Goal: Communication & Community: Share content

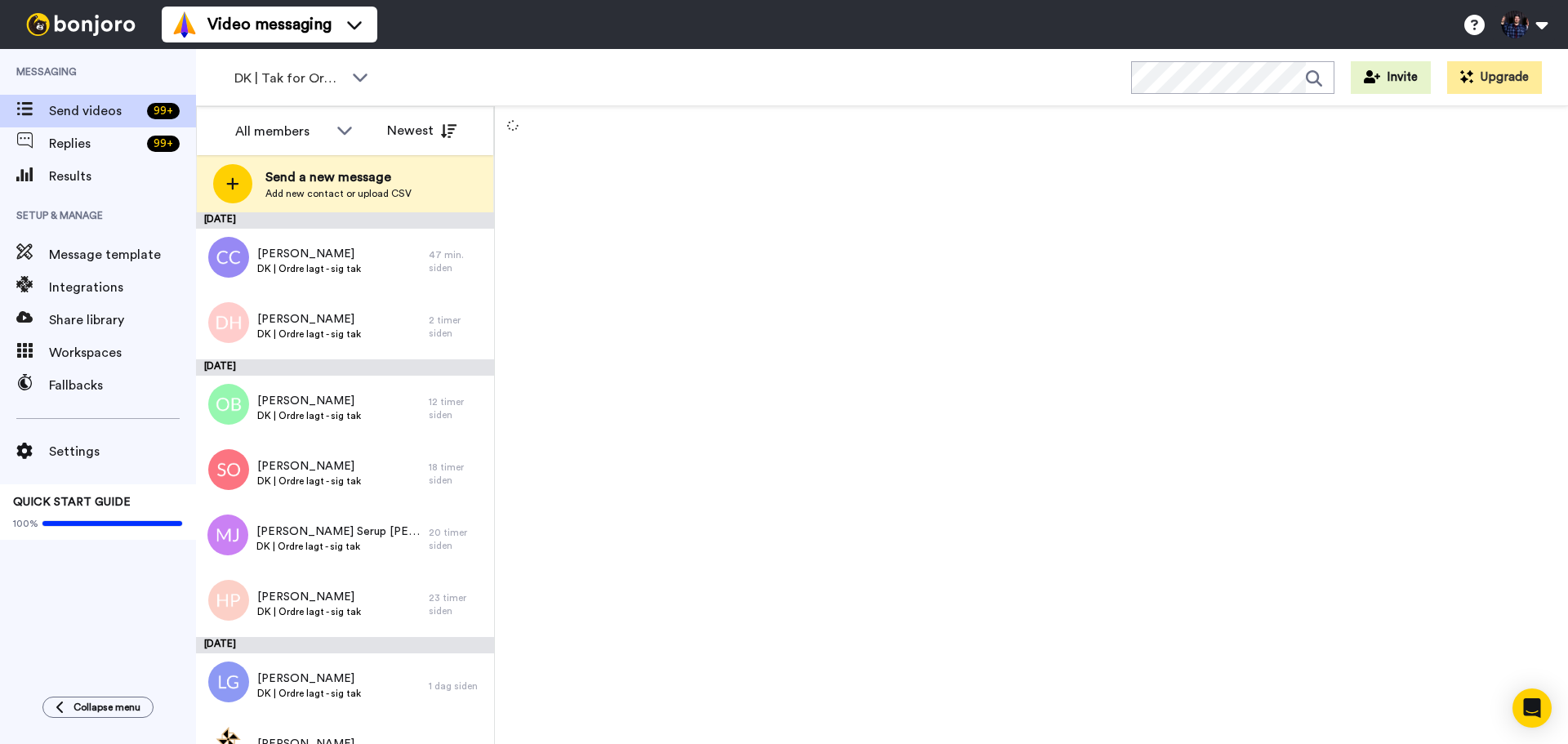
click at [905, 452] on div at bounding box center [1032, 425] width 1074 height 638
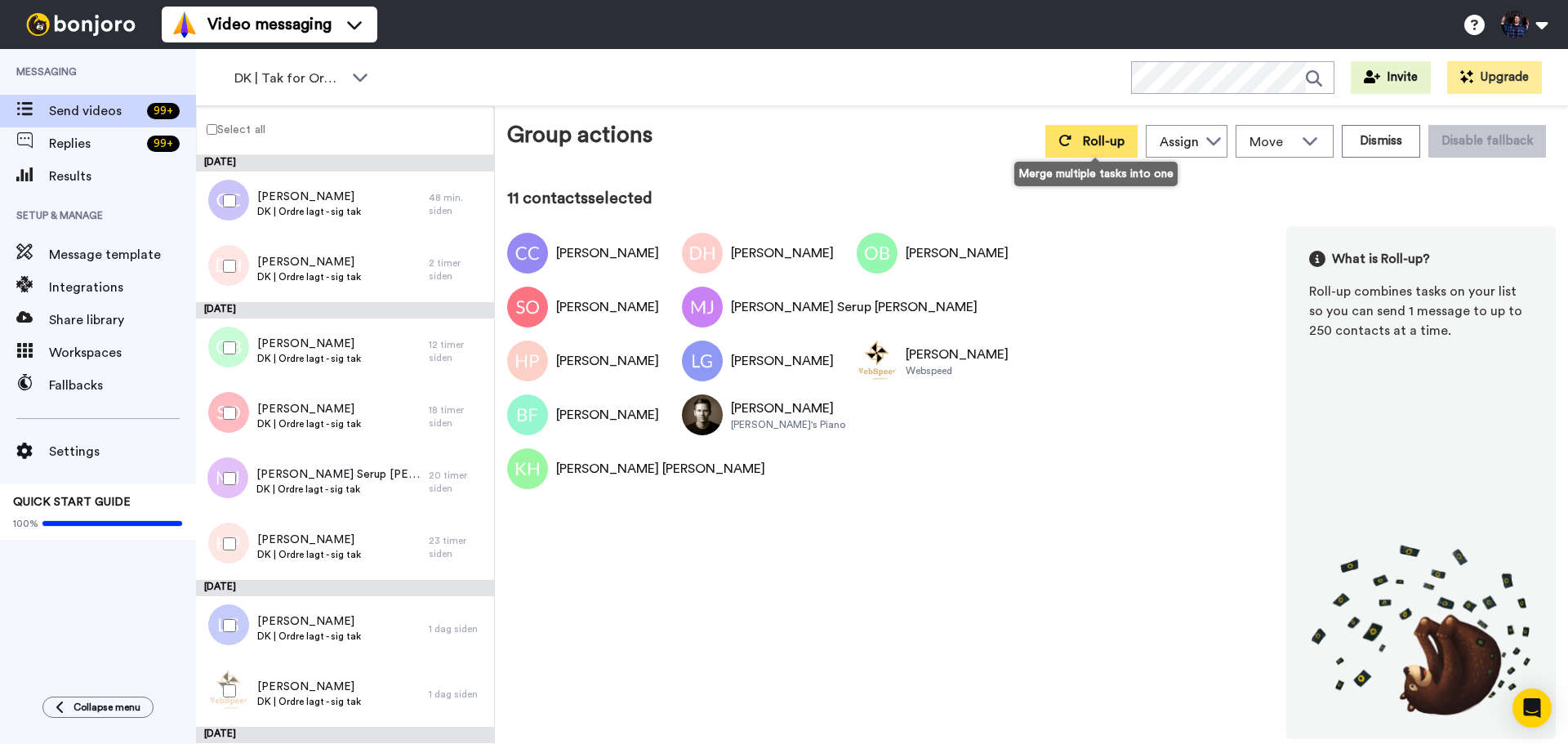
click at [1113, 143] on span "Roll-up" at bounding box center [1104, 141] width 42 height 13
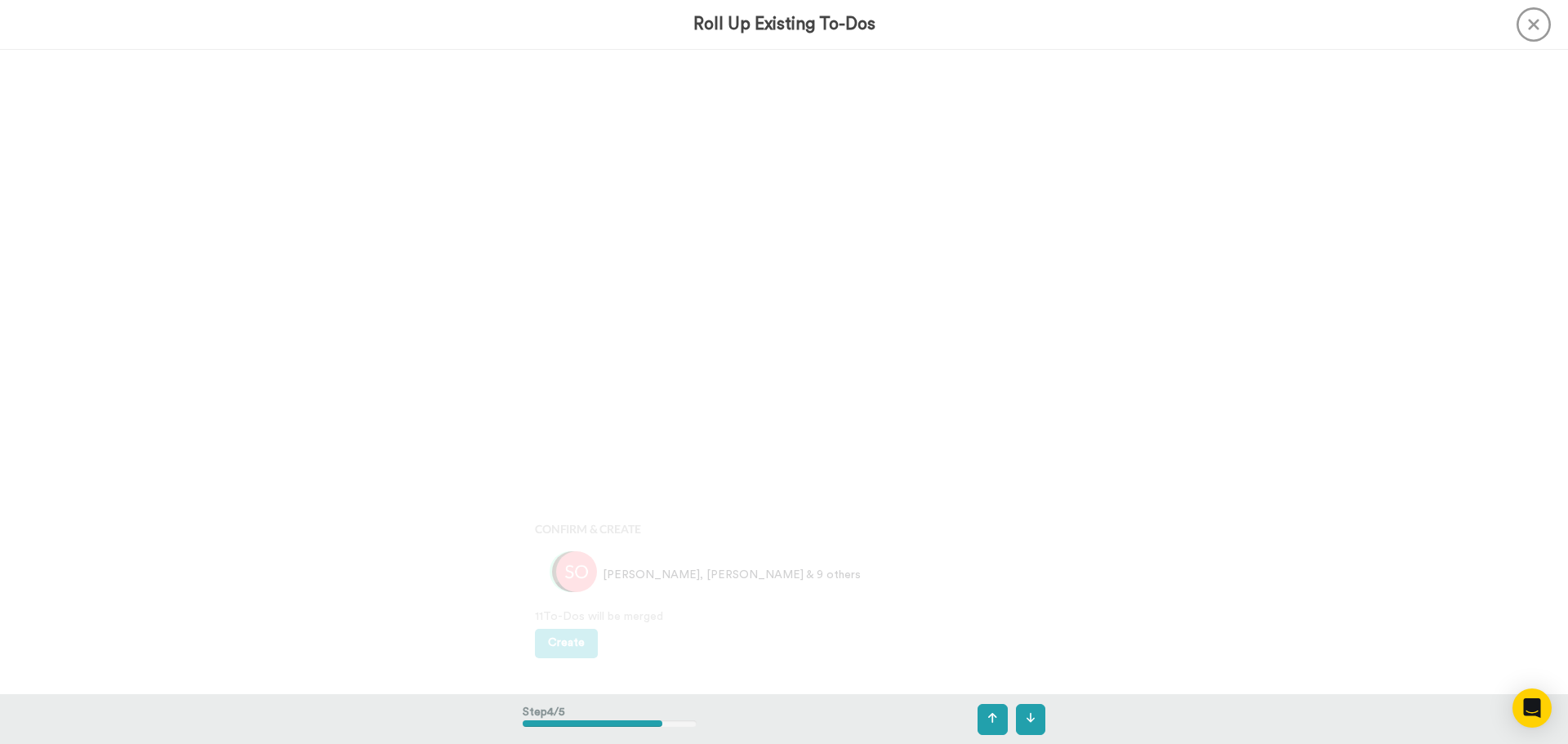
scroll to position [2580, 0]
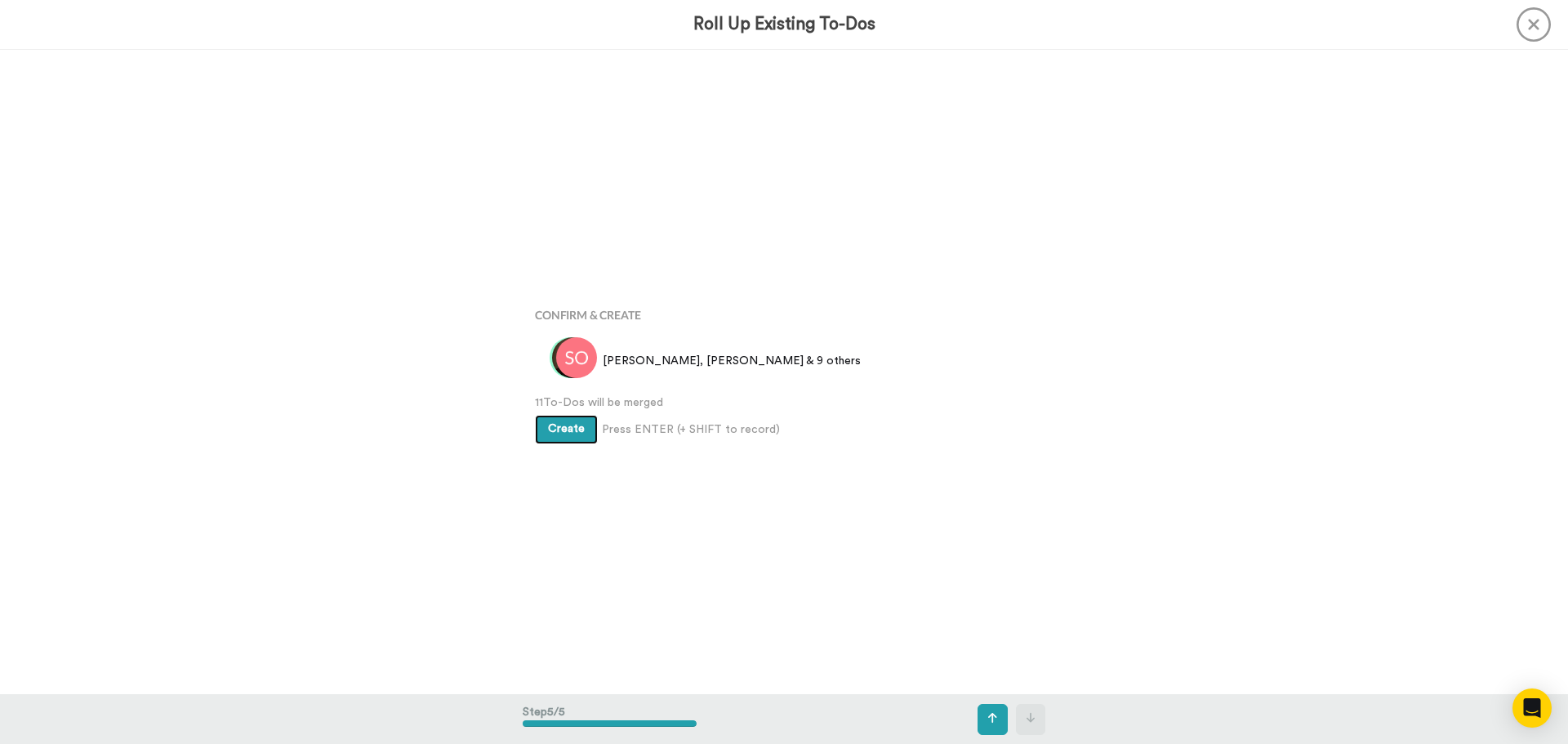
click at [566, 425] on span "Create" at bounding box center [566, 429] width 36 height 11
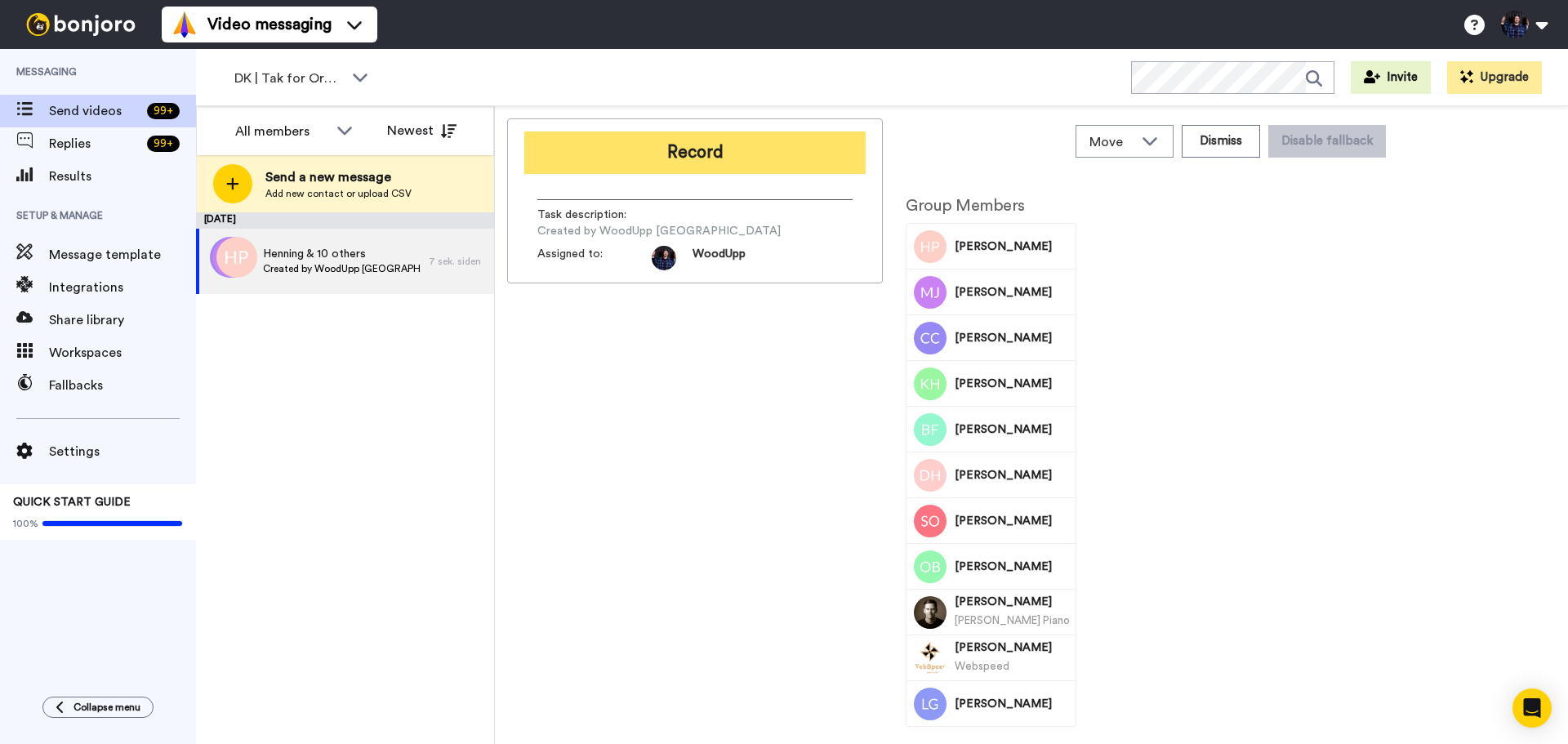
click at [729, 153] on button "Record" at bounding box center [695, 152] width 341 height 42
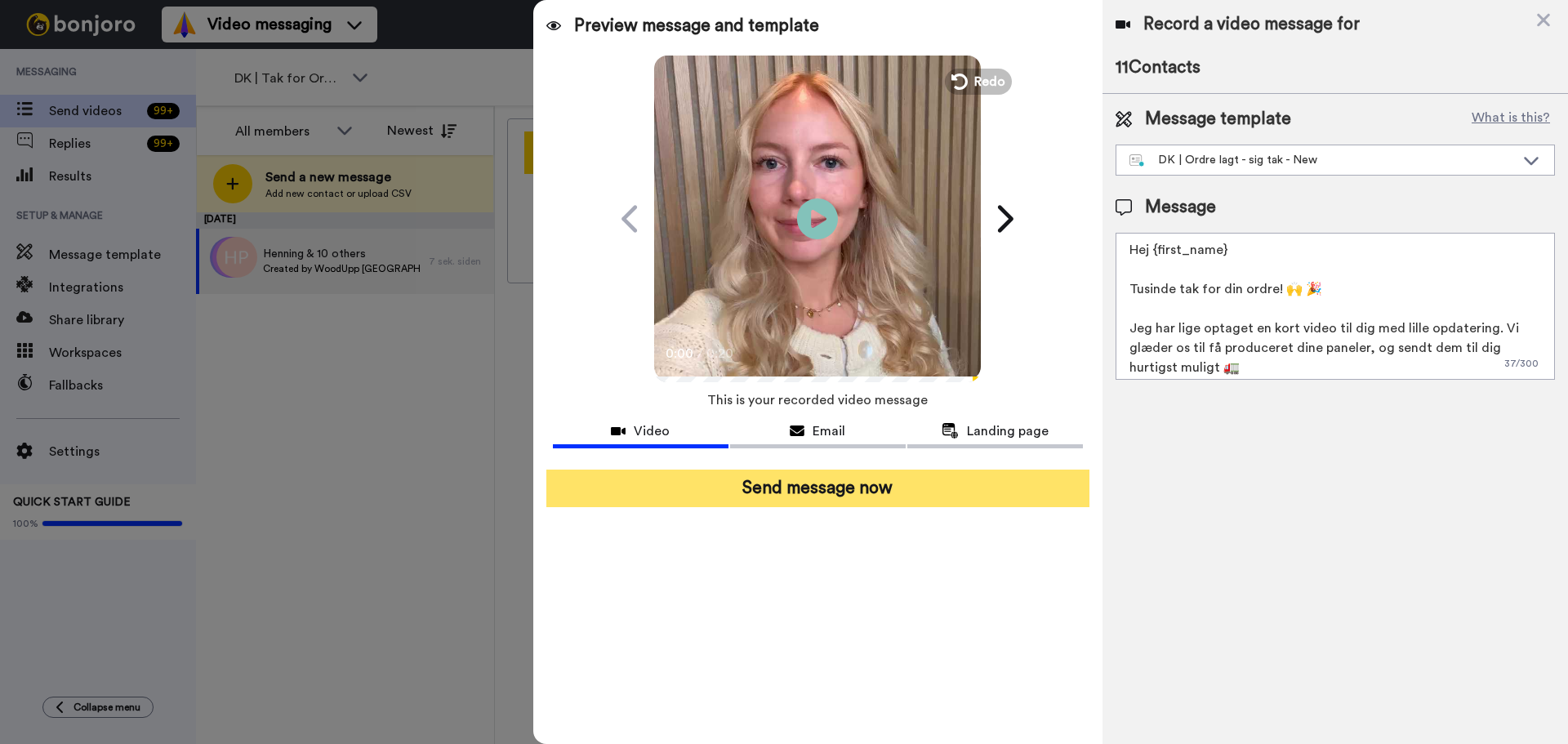
click at [844, 497] on button "Send message now" at bounding box center [817, 488] width 543 height 37
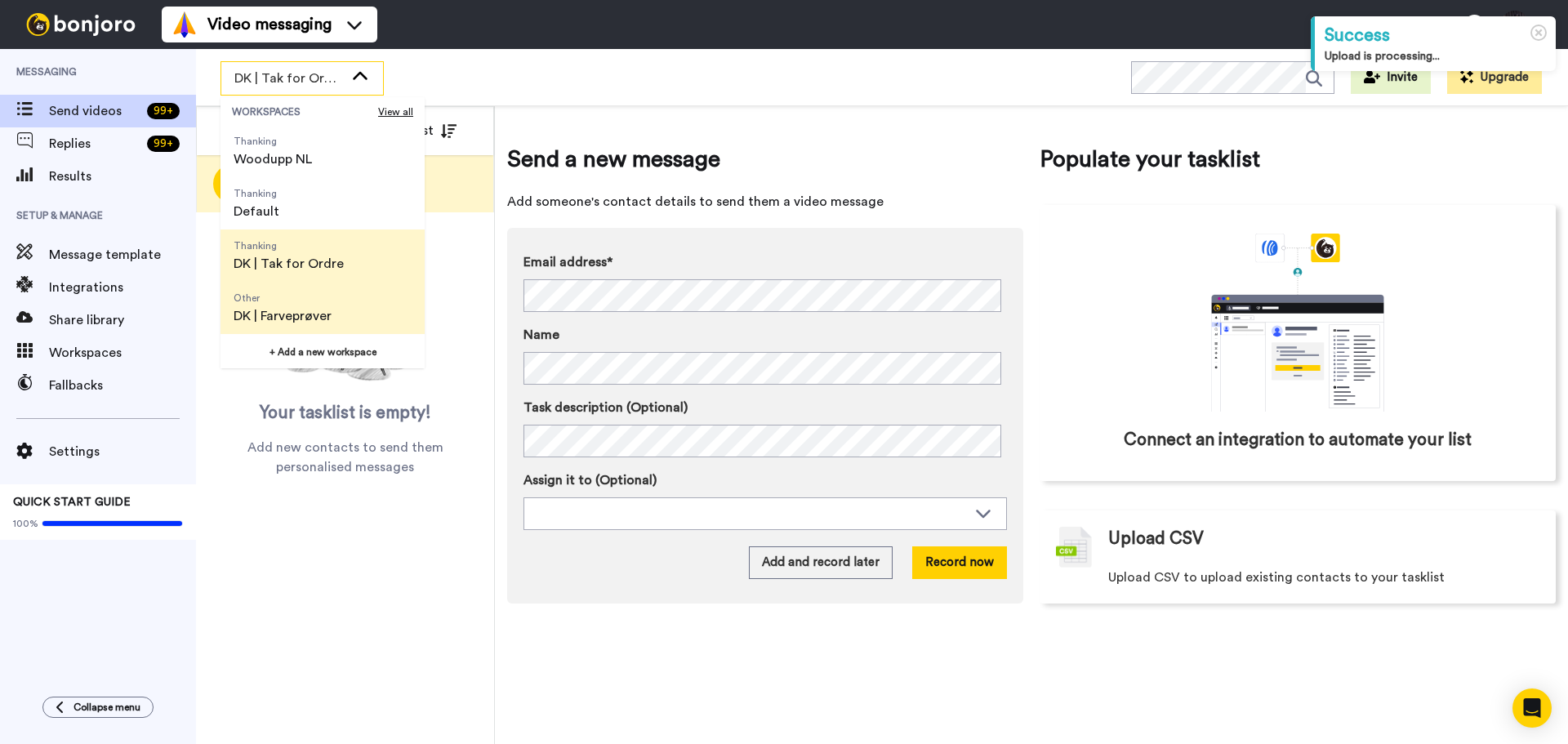
scroll to position [81, 0]
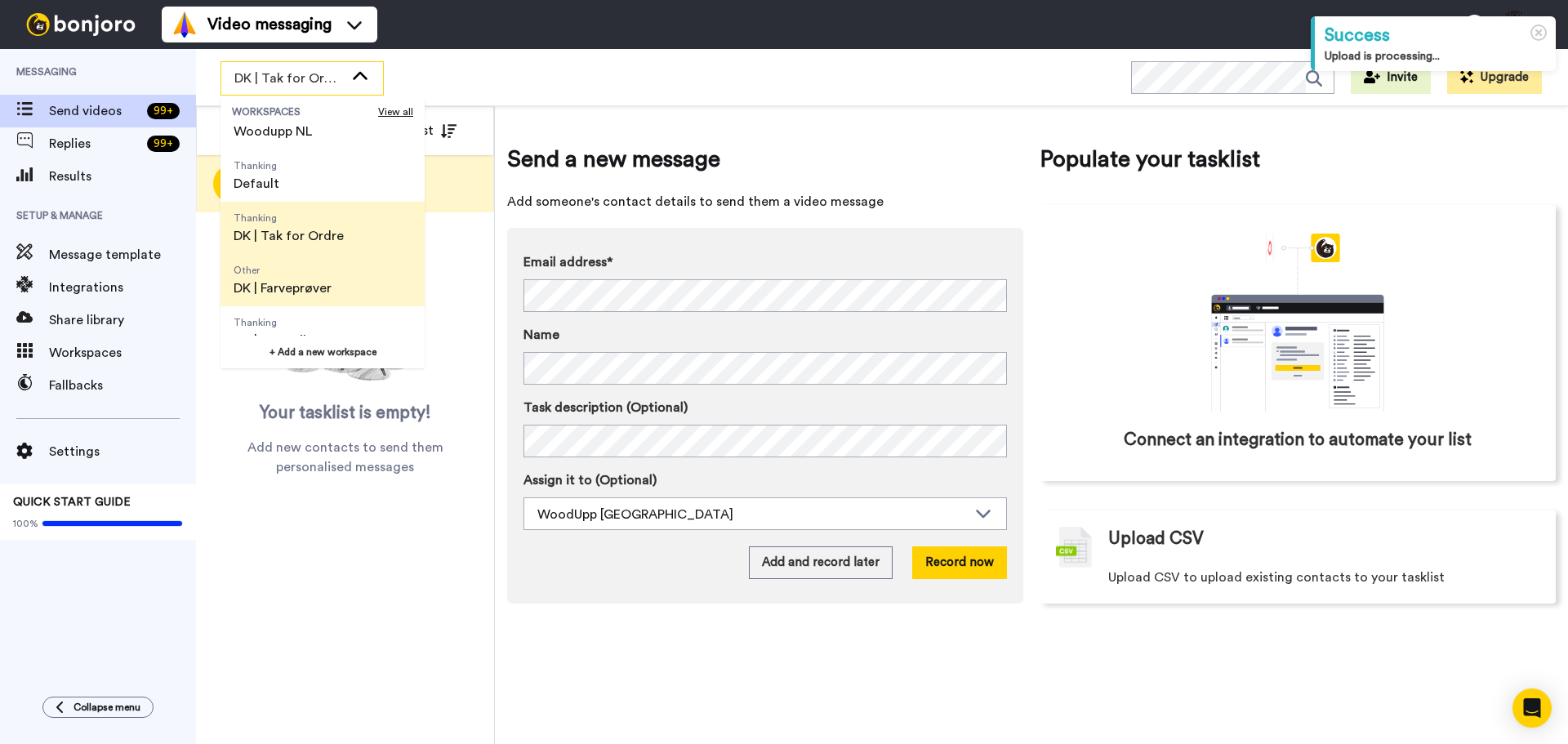
click at [334, 281] on span "Other DK | Farveprøver" at bounding box center [282, 280] width 124 height 52
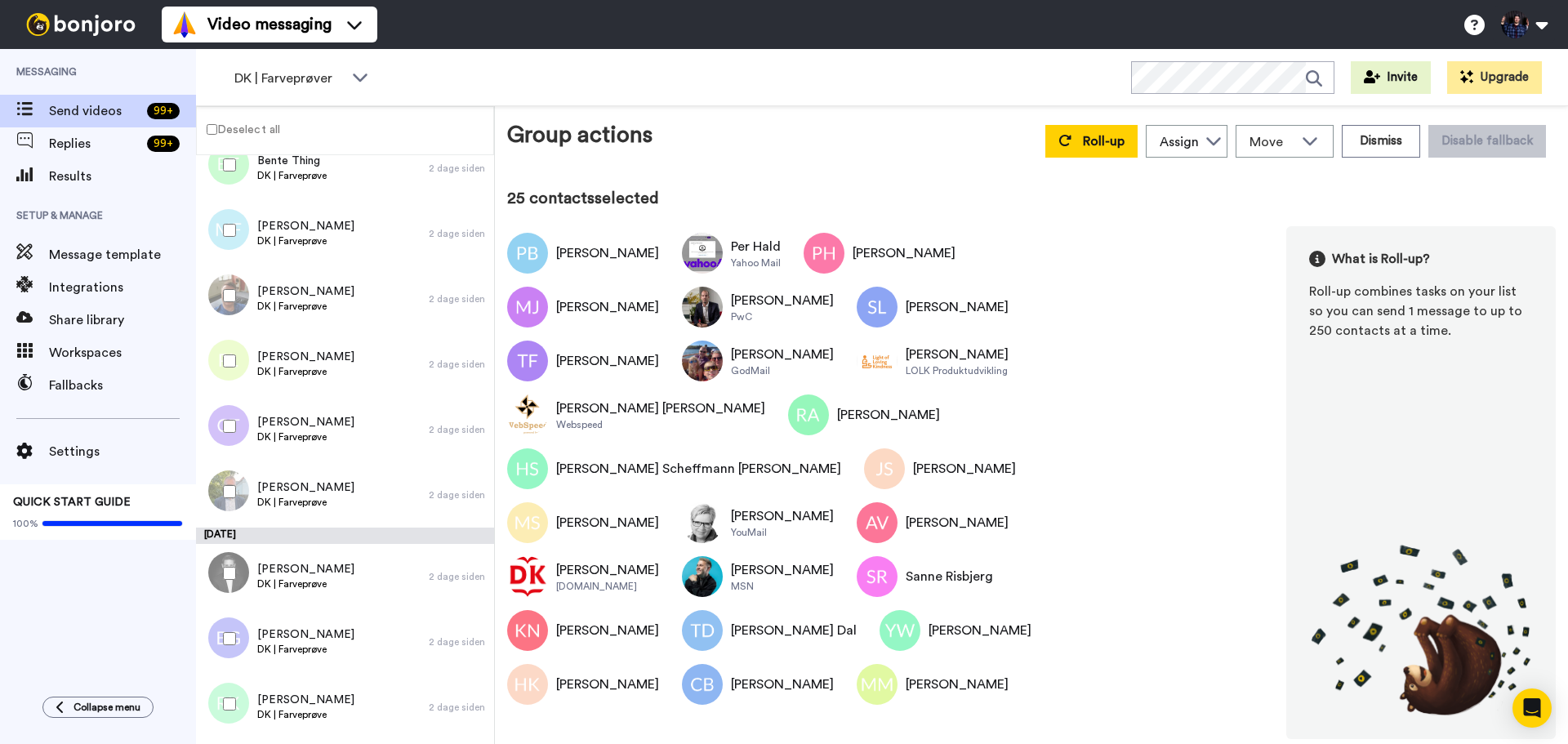
scroll to position [2761, 0]
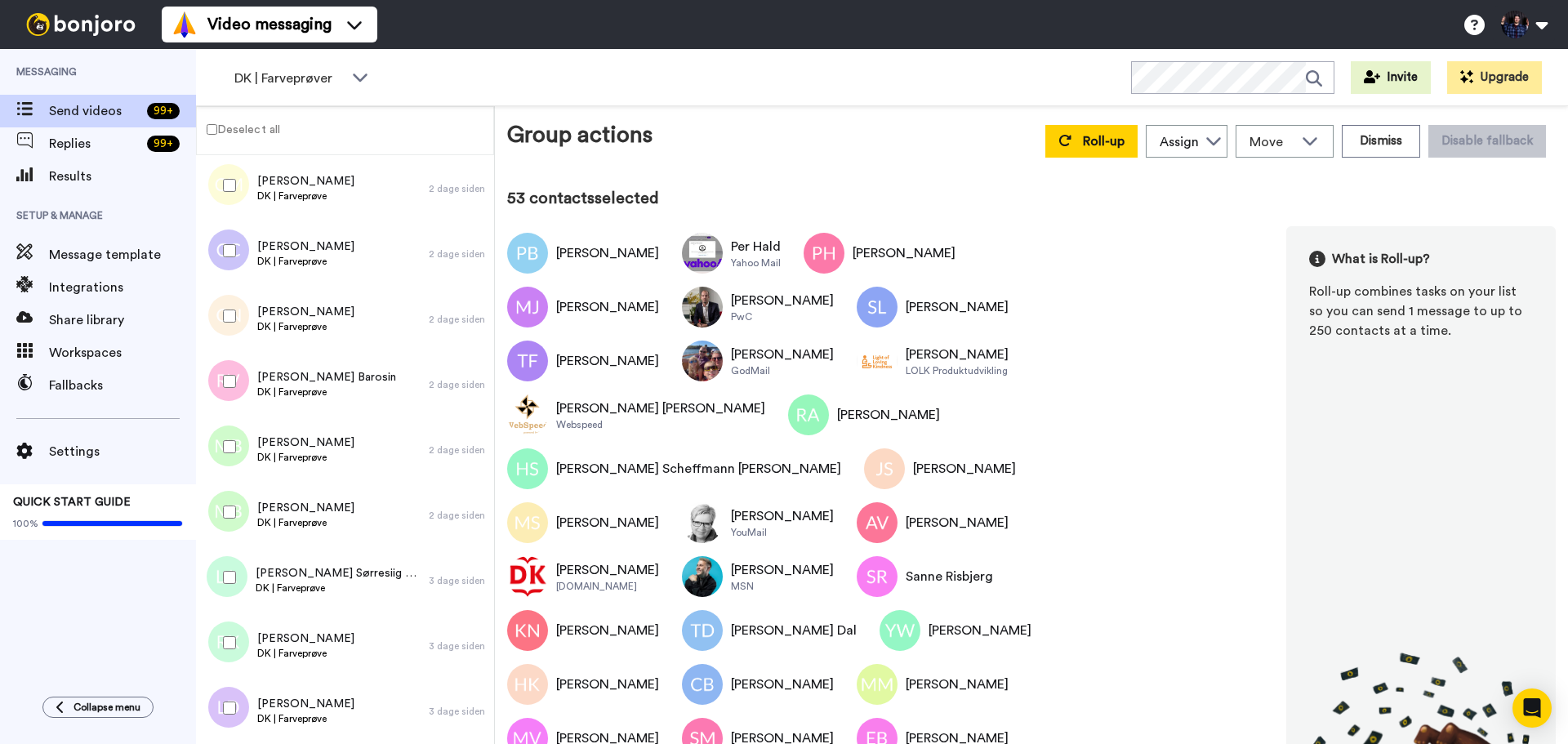
scroll to position [2957, 0]
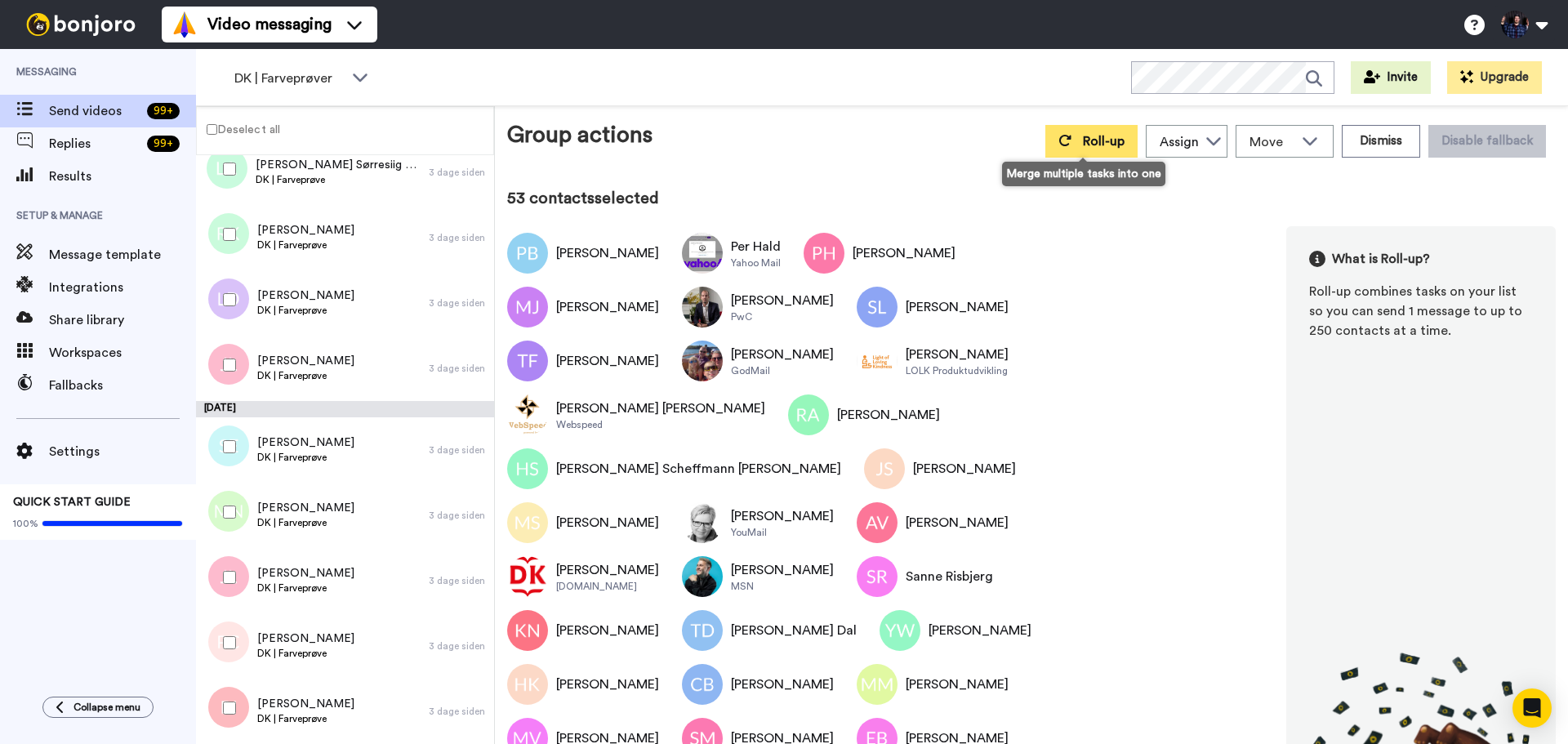
click at [1120, 140] on button "Roll-up" at bounding box center [1092, 141] width 93 height 33
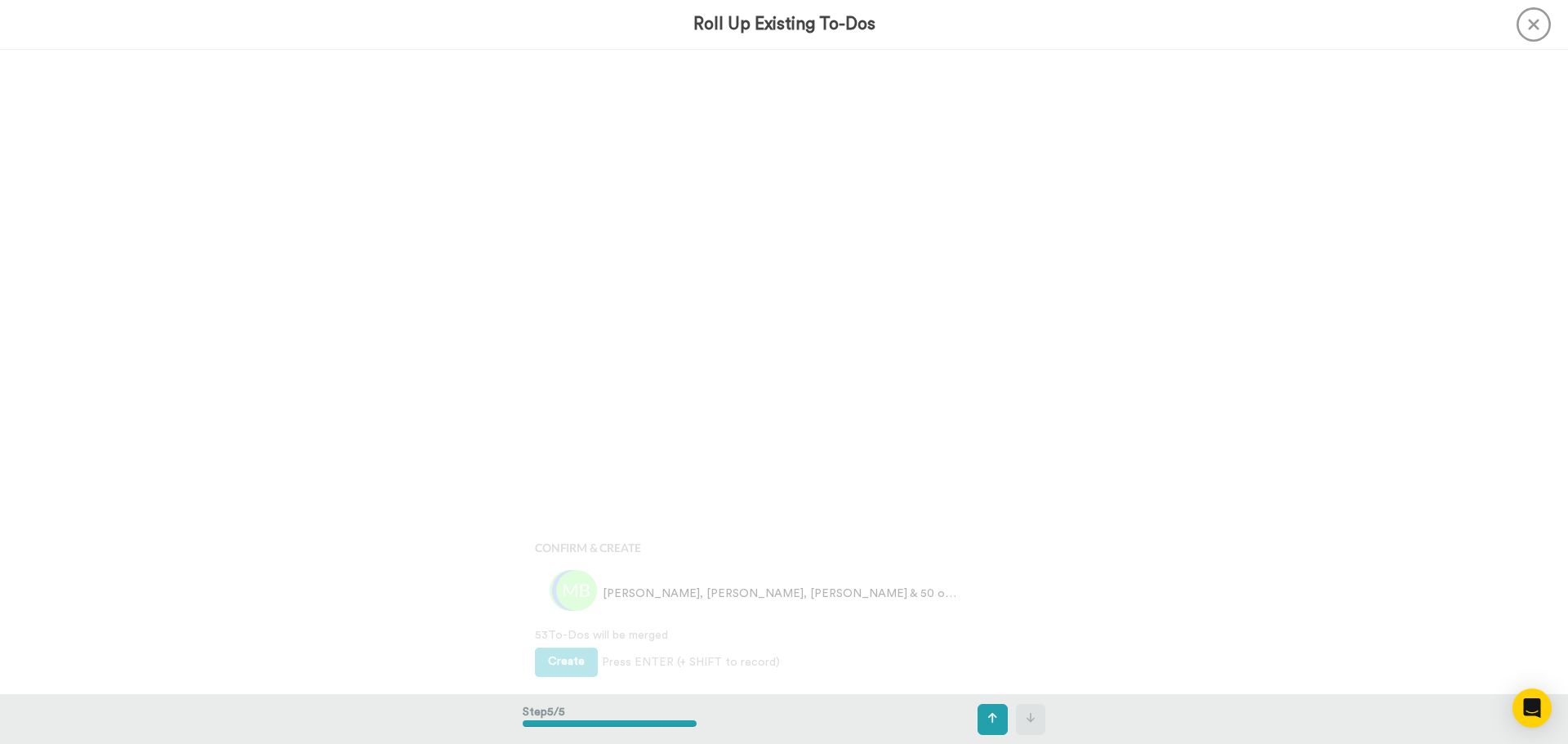
scroll to position [2580, 0]
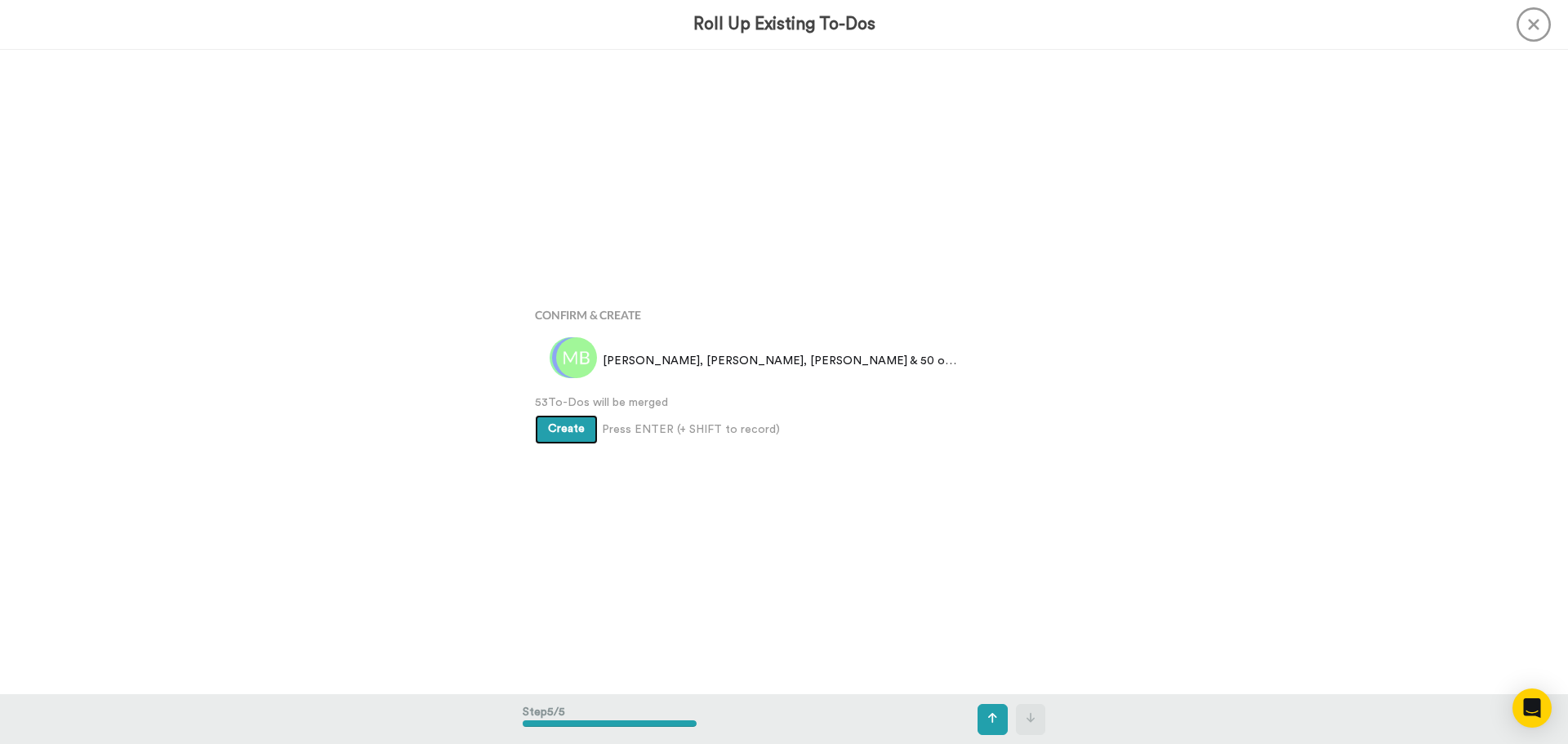
click at [570, 426] on span "Create" at bounding box center [566, 429] width 36 height 11
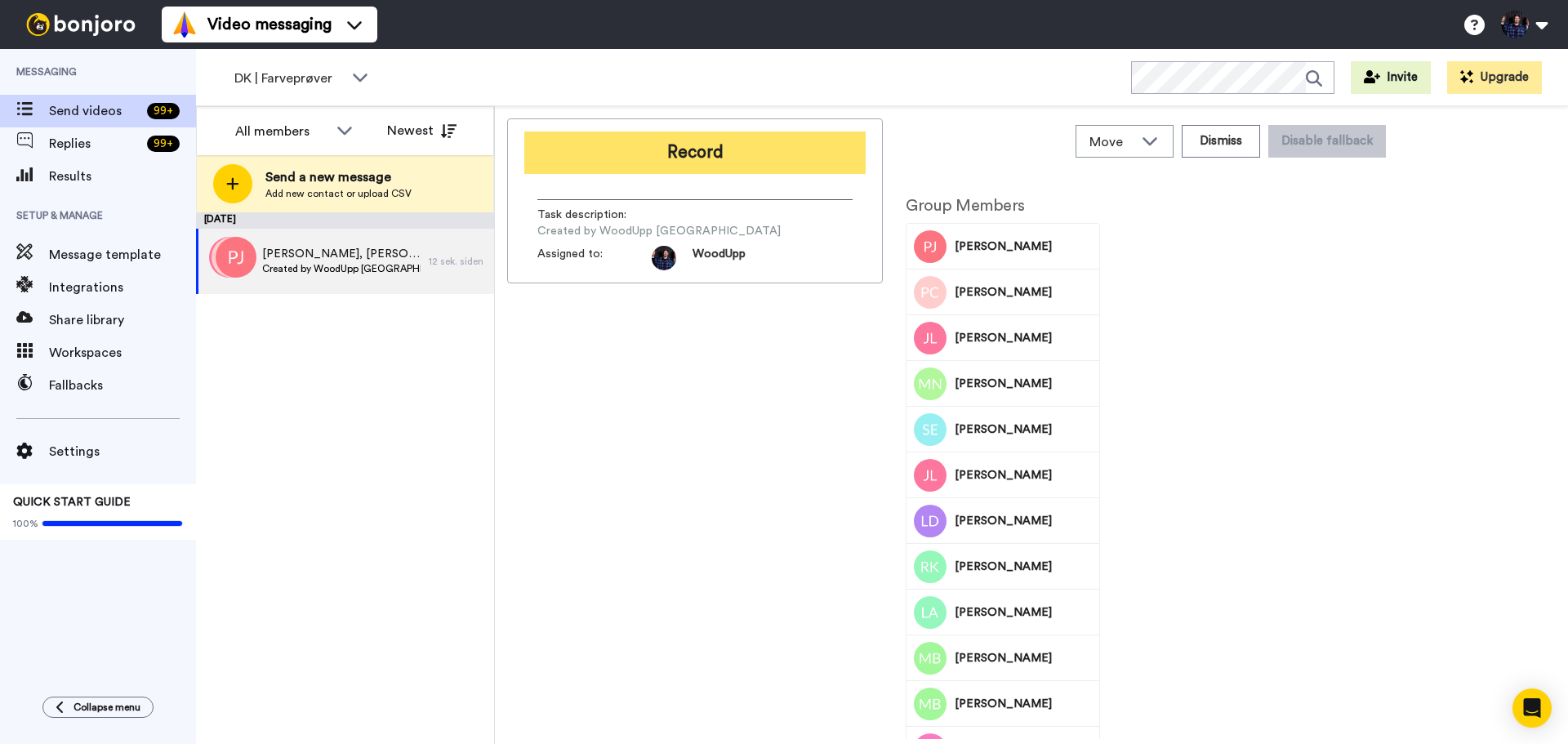
click at [752, 147] on button "Record" at bounding box center [695, 152] width 341 height 42
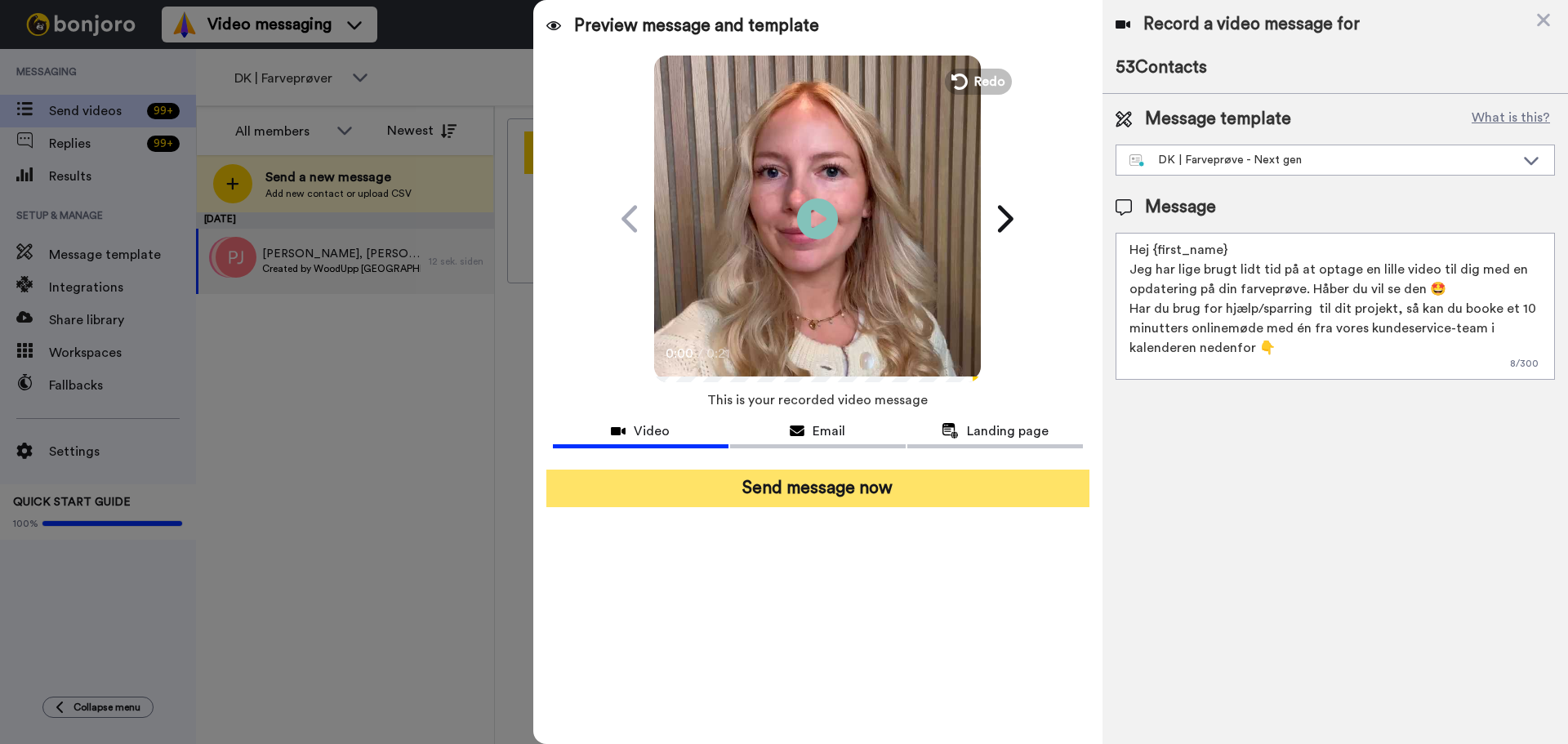
click at [814, 498] on button "Send message now" at bounding box center [817, 488] width 543 height 37
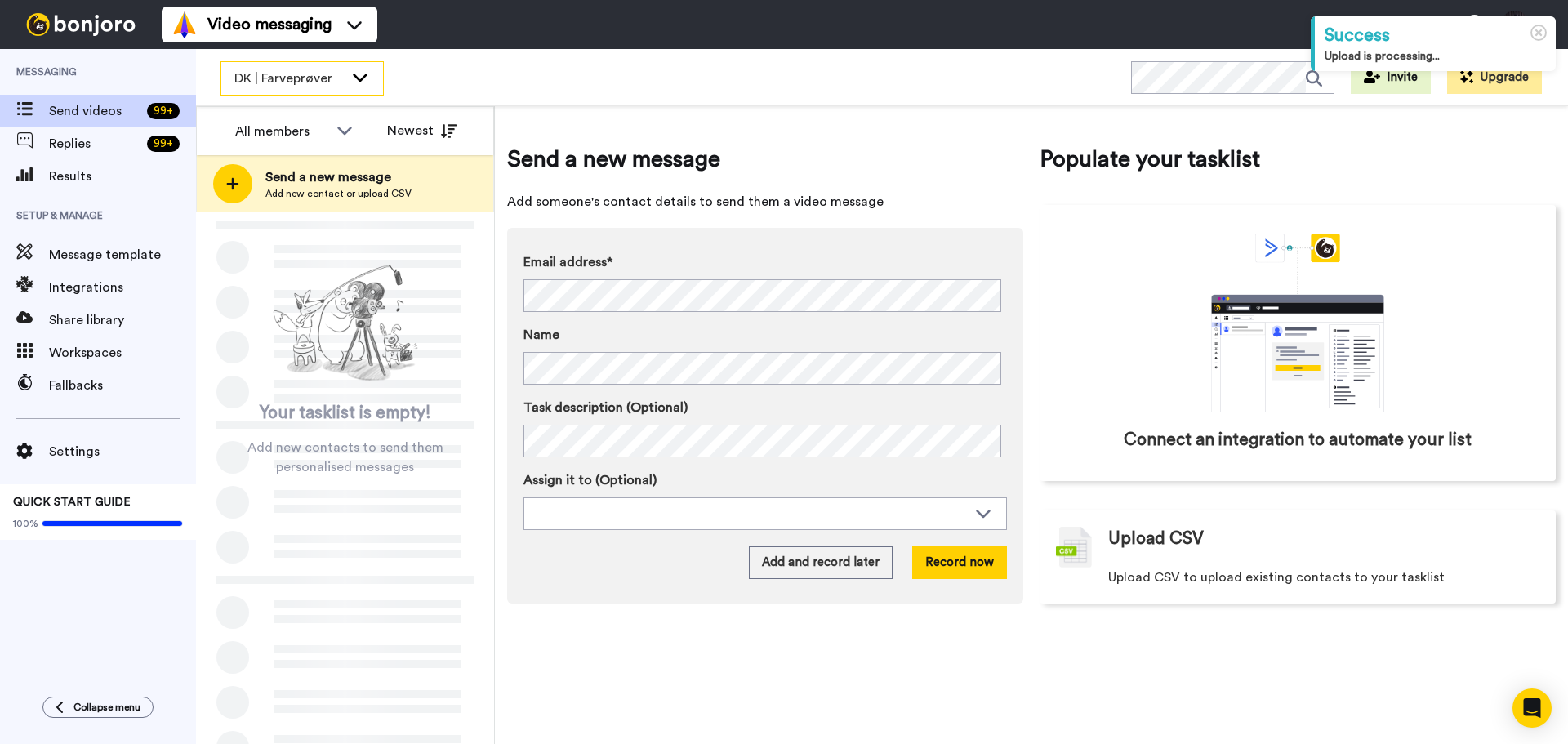
click at [352, 87] on div "DK | Farveprøver" at bounding box center [302, 79] width 162 height 33
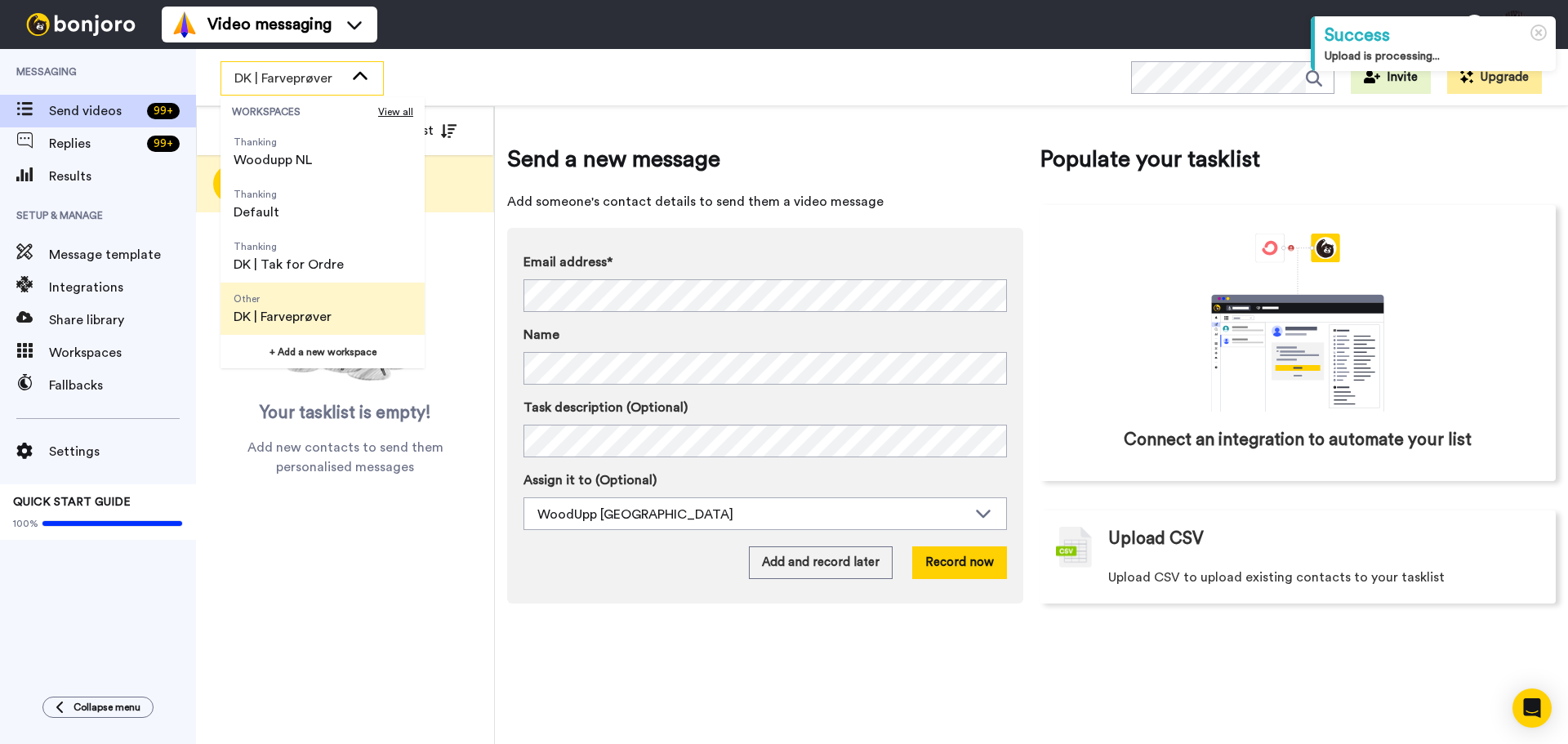
scroll to position [81, 0]
